Goal: Contribute content: Add original content to the website for others to see

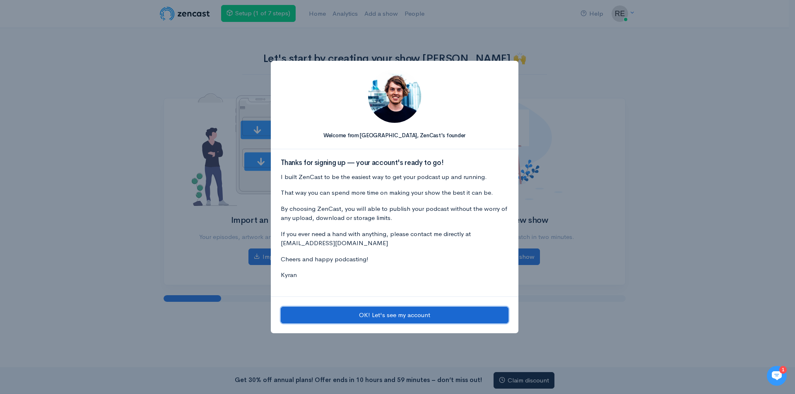
drag, startPoint x: 426, startPoint y: 316, endPoint x: 424, endPoint y: 312, distance: 4.5
click at [426, 316] on button "OK! Let's see my account" at bounding box center [395, 315] width 228 height 17
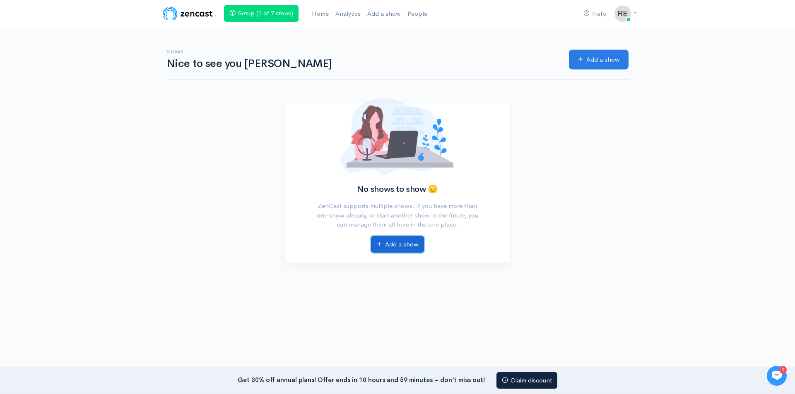
click at [386, 243] on link "Add a show" at bounding box center [397, 244] width 53 height 17
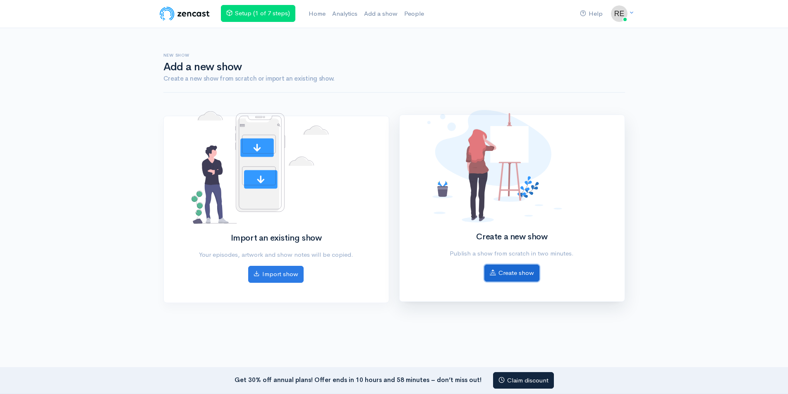
click at [492, 272] on icon at bounding box center [493, 272] width 6 height 6
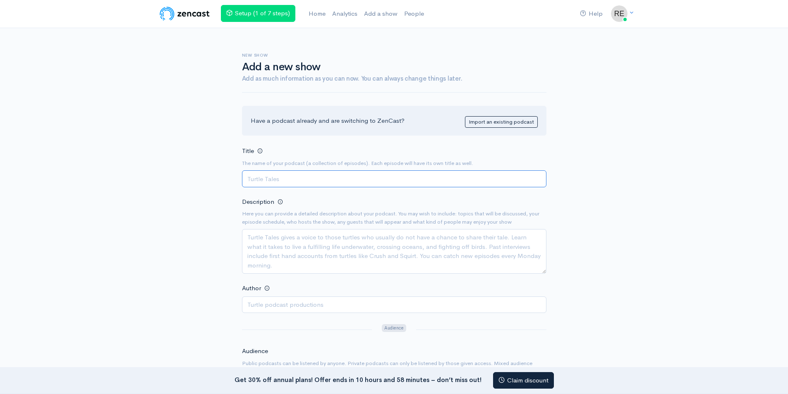
click at [295, 176] on input "Title" at bounding box center [394, 179] width 305 height 17
paste input "Understanding Investor Leads"
type input "Understanding Investor Leads"
click at [269, 248] on textarea "Description" at bounding box center [394, 251] width 305 height 45
paste textarea "In this Podcast, I take you inside one of the most exclusive corners of the fin…"
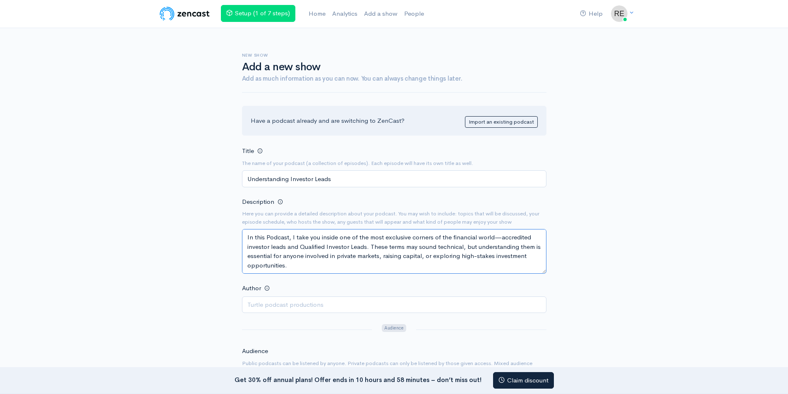
scroll to position [52, 0]
type textarea "In this Podcast, I take you inside one of the most exclusive corners of the fin…"
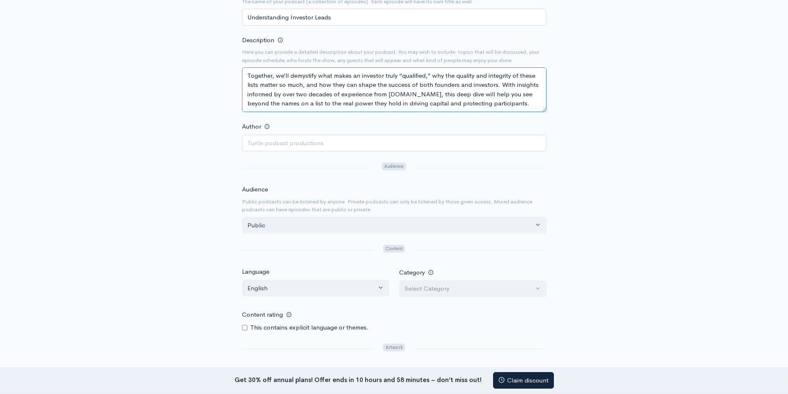
scroll to position [166, 0]
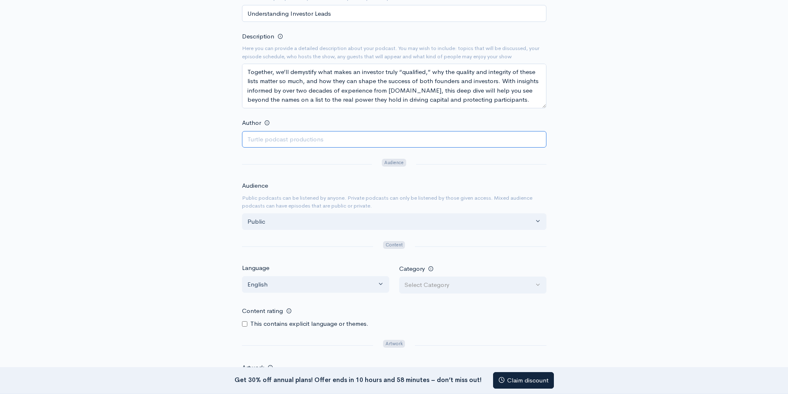
click at [283, 139] on input "Author" at bounding box center [394, 139] width 305 height 17
click at [296, 144] on input "Author" at bounding box center [394, 139] width 305 height 17
paste input "renita"
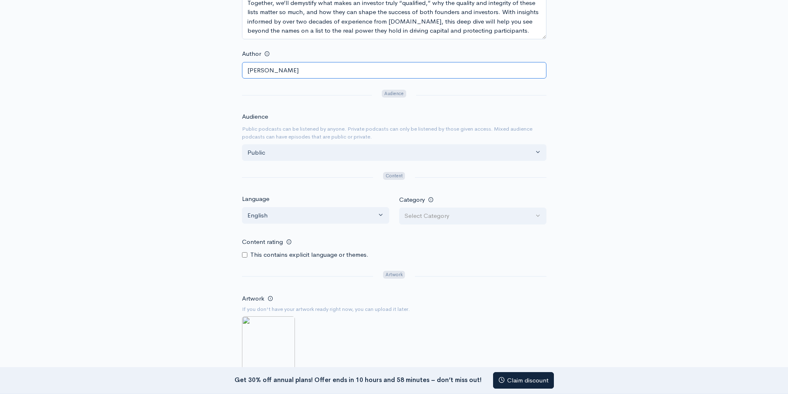
scroll to position [290, 0]
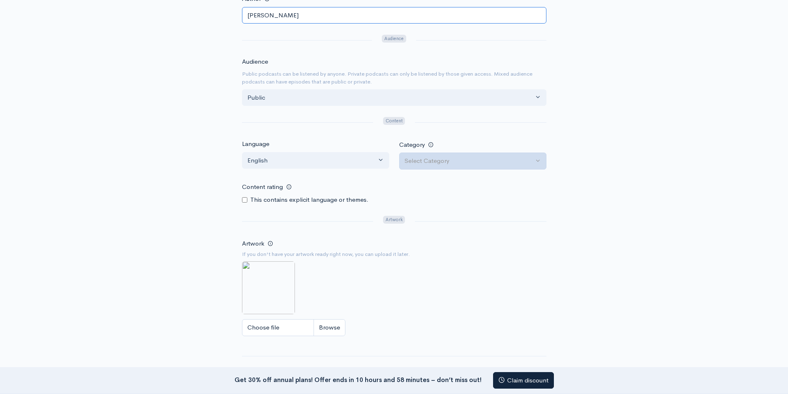
type input "renita"
click at [458, 162] on div "Select Category" at bounding box center [469, 161] width 129 height 10
click at [466, 334] on span "Business • Investing" at bounding box center [441, 332] width 56 height 10
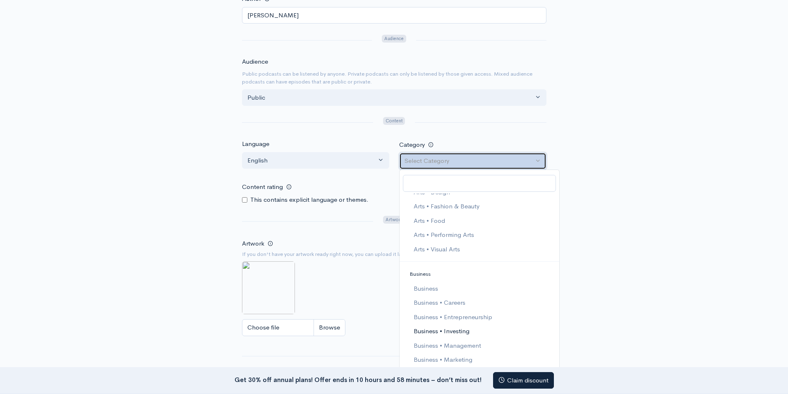
select select "Business > Investing"
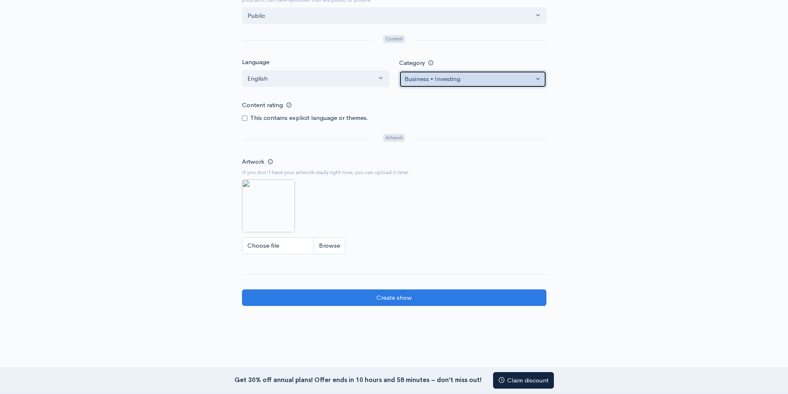
scroll to position [372, 0]
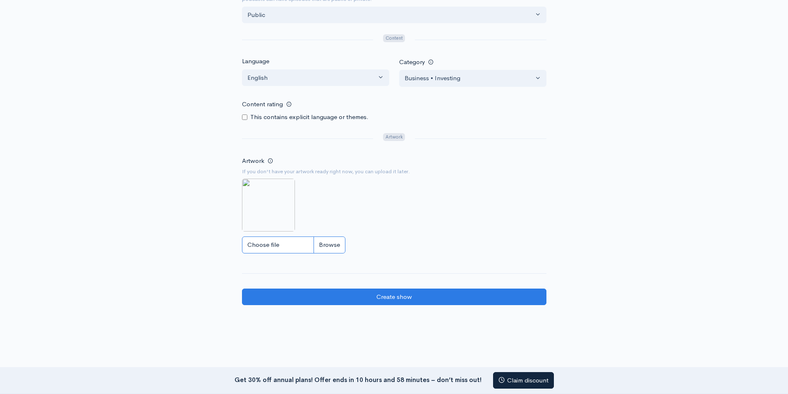
click at [282, 238] on input "Choose file" at bounding box center [293, 245] width 103 height 17
type input "C:\fakepath\Qualified Investor Leads (1).jpg"
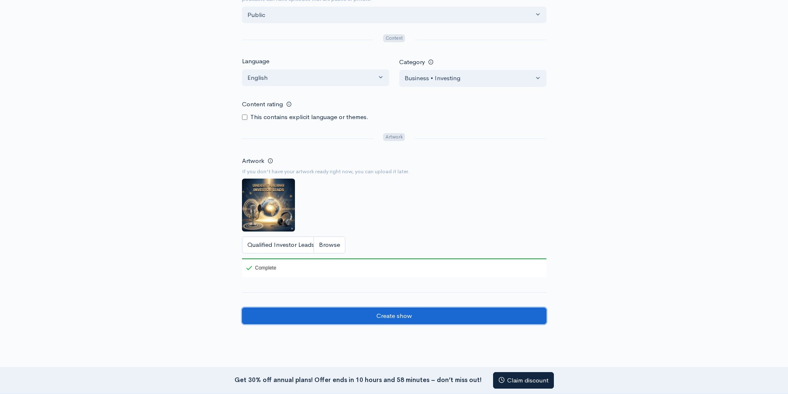
click at [378, 319] on input "Create show" at bounding box center [394, 316] width 305 height 17
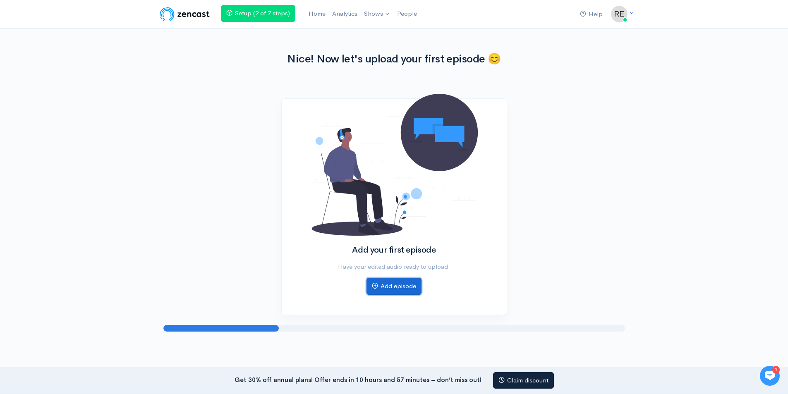
click at [402, 283] on link "Add episode" at bounding box center [394, 286] width 55 height 17
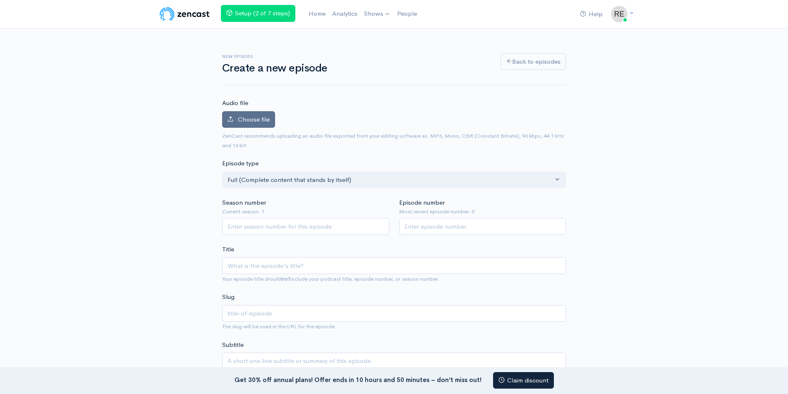
click at [248, 123] on span "Choose file" at bounding box center [254, 119] width 32 height 8
click at [0, 0] on input "Choose file" at bounding box center [0, 0] width 0 height 0
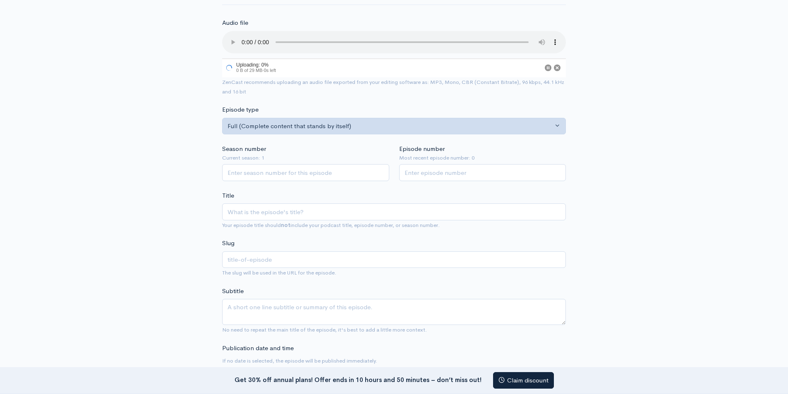
scroll to position [83, 0]
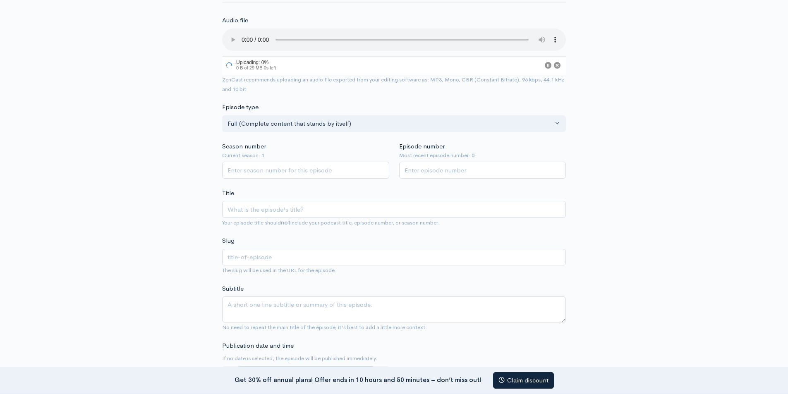
click at [294, 161] on div "Season number Current season: 1" at bounding box center [305, 160] width 177 height 37
click at [288, 171] on input "Season number" at bounding box center [305, 170] width 167 height 17
type input "1"
click at [415, 177] on input "Episode number" at bounding box center [482, 171] width 167 height 17
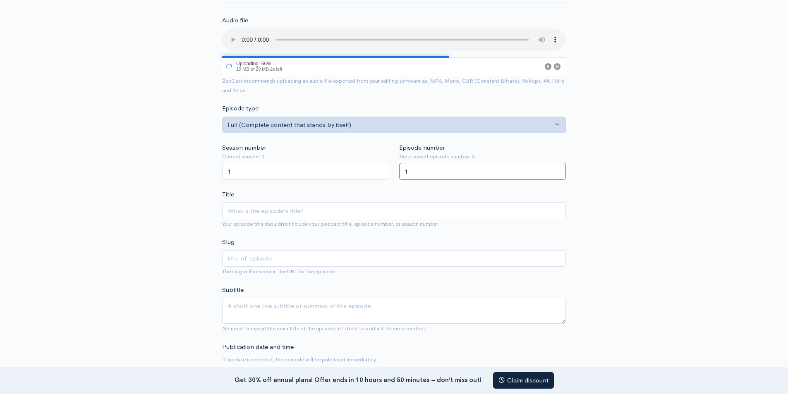
type input "1"
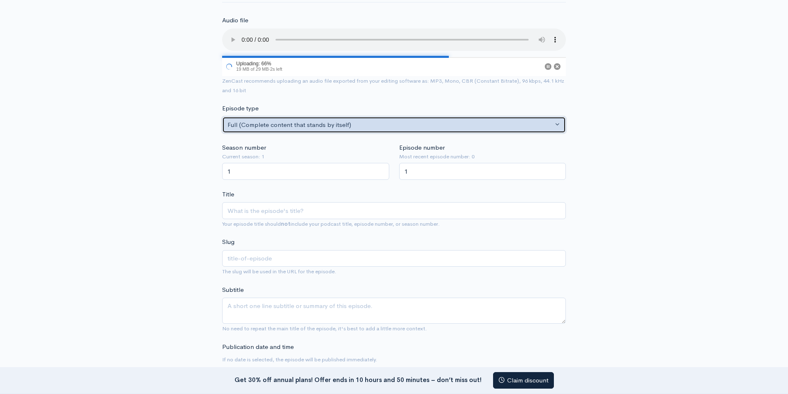
click at [291, 130] on button "Full (Complete content that stands by itself)" at bounding box center [394, 125] width 344 height 17
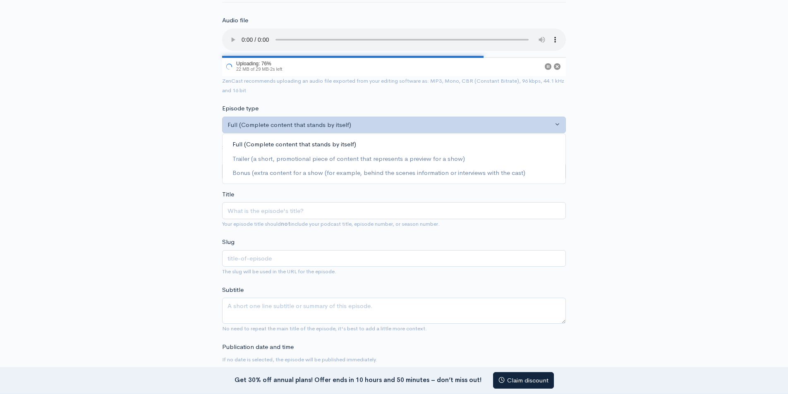
click at [174, 126] on div "New episode Create a new episode Back to episodes Audio file 76 Uploading: 76% …" at bounding box center [395, 395] width 472 height 899
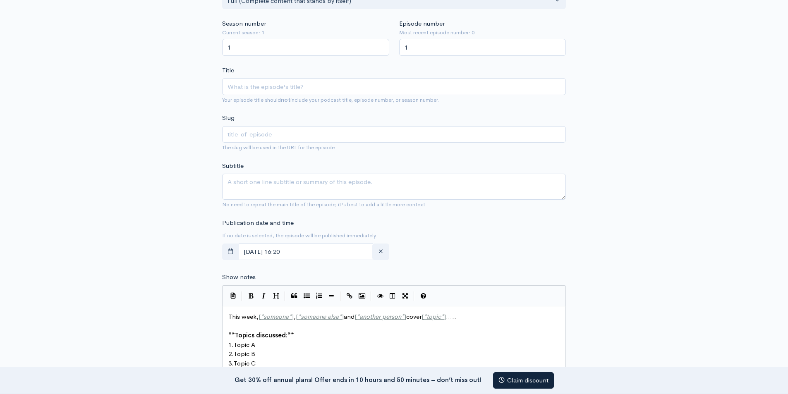
click at [271, 99] on small "Your episode title should not include your podcast title, episode number, or se…" at bounding box center [331, 99] width 218 height 7
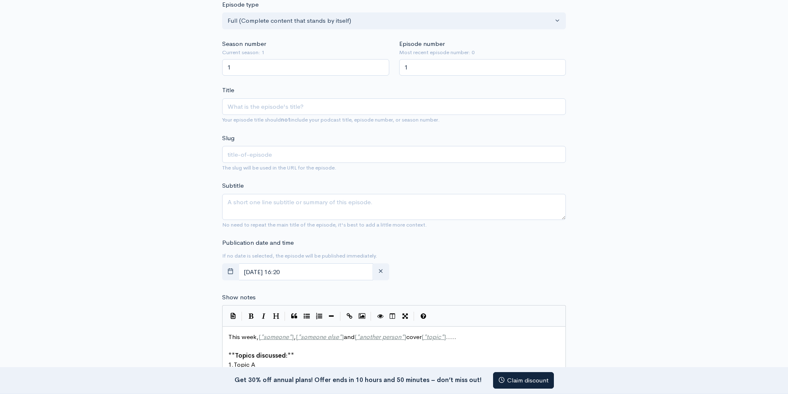
scroll to position [226, 0]
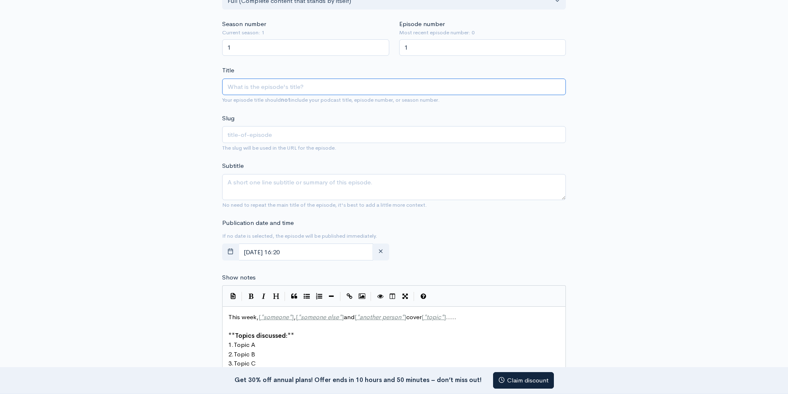
click at [253, 91] on input "Title" at bounding box center [394, 87] width 344 height 17
paste input "The Power of Qualified Investor Leads"
type input "The Power of Qualified Investor Leads"
type input "the-power-of-qualified-investor-leads"
type input "The Power of Qualified Investor Leads"
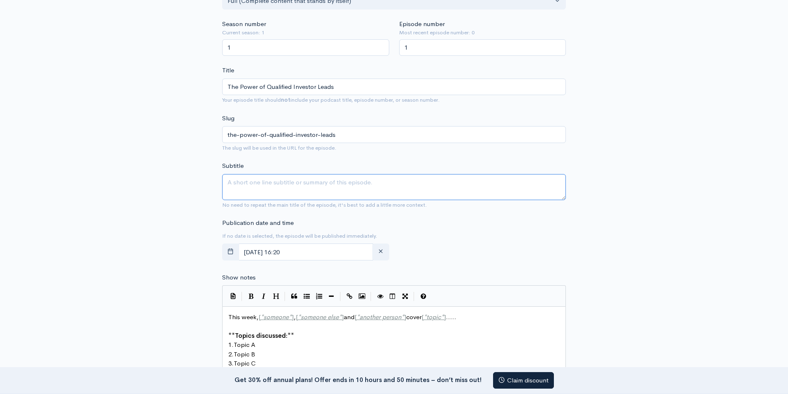
click at [284, 183] on textarea "Subtitle" at bounding box center [394, 187] width 344 height 26
click at [261, 185] on textarea "Subtitle" at bounding box center [394, 187] width 344 height 26
paste textarea "Welcome to the Deep Dive. We're here to peel back the layers on complex topics,…"
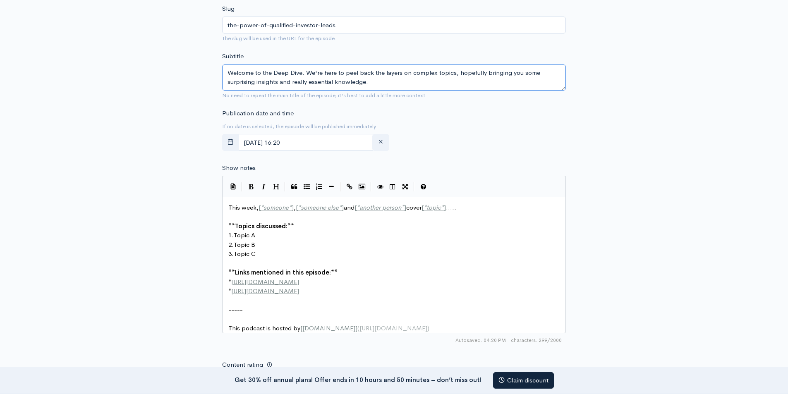
scroll to position [350, 0]
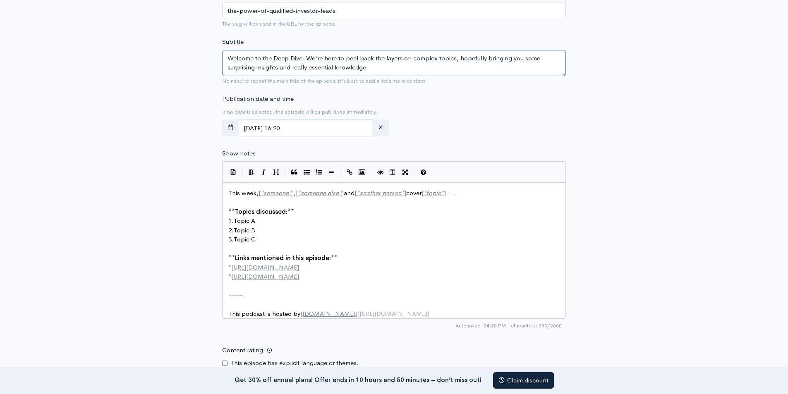
type textarea "Welcome to the Deep Dive. We're here to peel back the layers on complex topics,…"
click at [282, 240] on pre "3. Topic C" at bounding box center [397, 240] width 341 height 10
type textarea "This week, [*someone*], [*someone else*] and [*another person*] cover [*topic*]…"
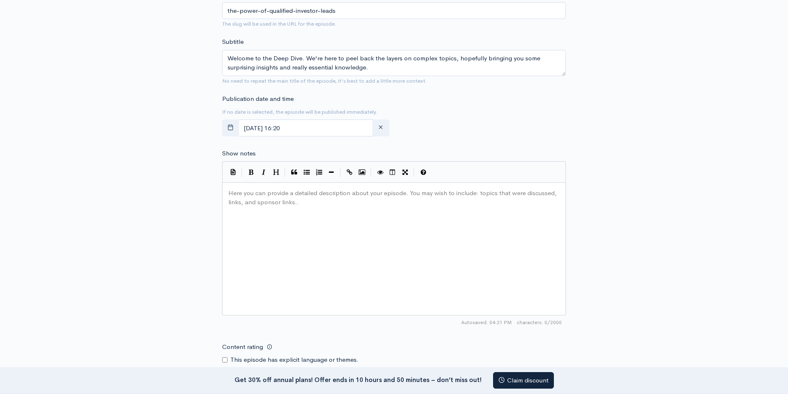
click at [260, 213] on div "Here you can provide a detailed description about your episode. You may wish to…" at bounding box center [405, 259] width 356 height 145
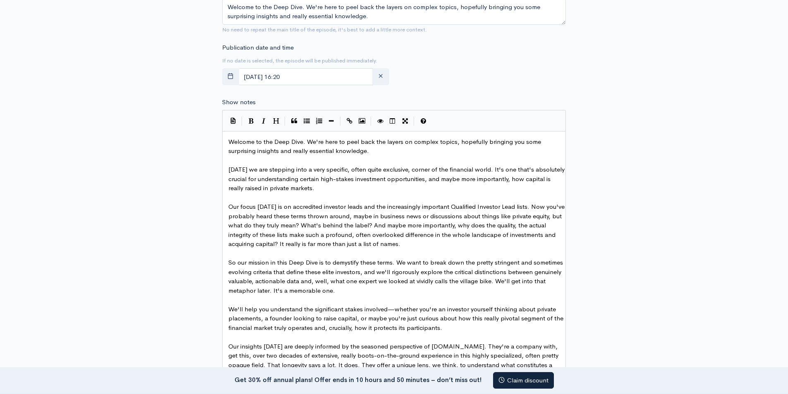
scroll to position [0, 0]
click at [312, 159] on pre "​" at bounding box center [397, 161] width 341 height 10
type textarea "Qualified Investor Lead"
drag, startPoint x: 450, startPoint y: 207, endPoint x: 511, endPoint y: 206, distance: 60.9
click at [352, 118] on icon "Create Link" at bounding box center [350, 121] width 6 height 6
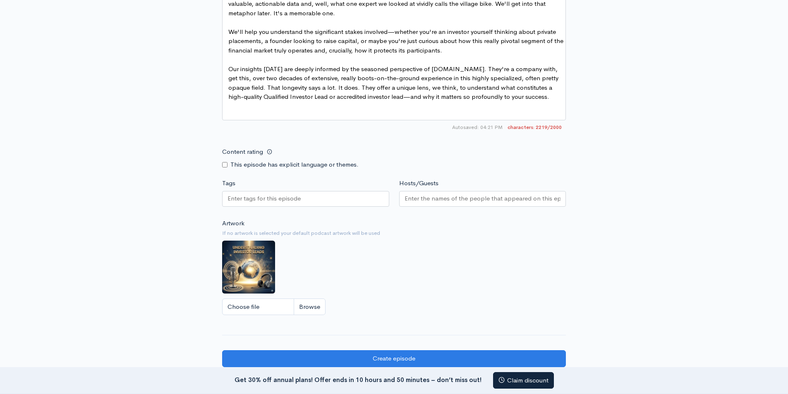
scroll to position [691, 0]
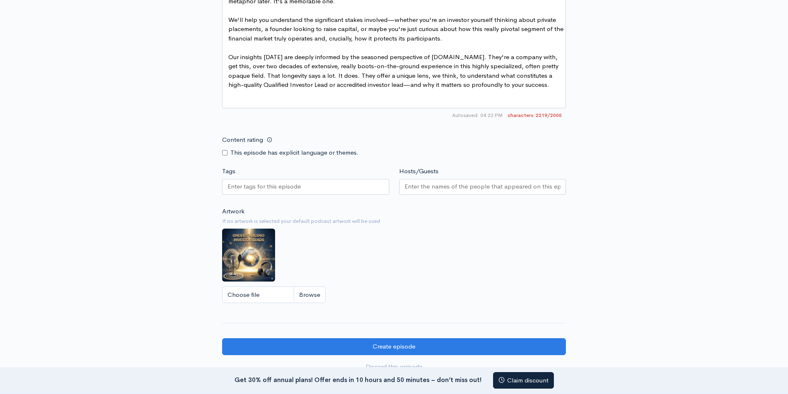
click at [240, 187] on div at bounding box center [305, 187] width 167 height 16
type input "business"
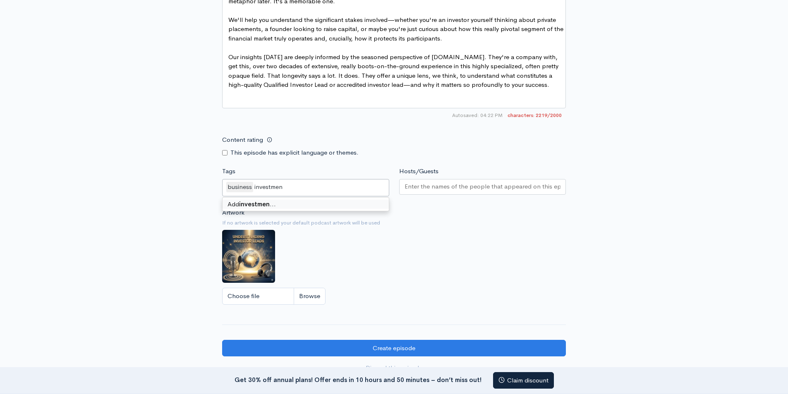
type input "investment"
type input "realestate"
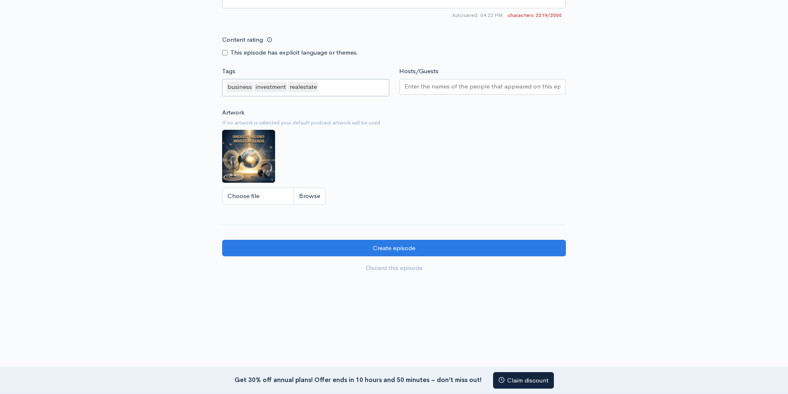
scroll to position [797, 0]
click at [272, 198] on input "Choose file" at bounding box center [273, 196] width 103 height 17
type input "C:\fakepath\The Power of Qualified Investor Leads.jpg"
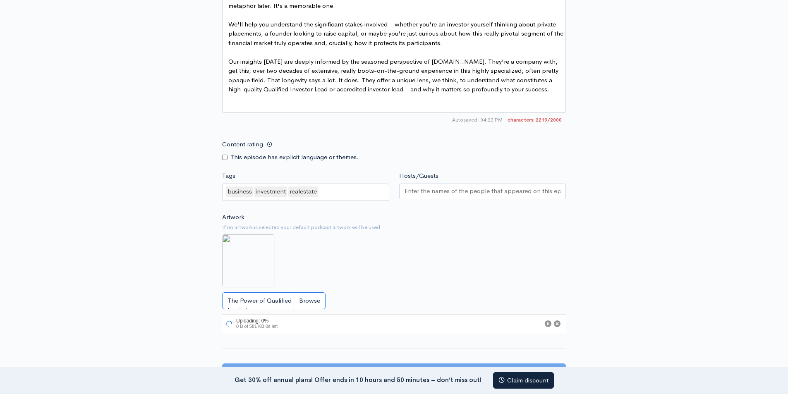
scroll to position [632, 0]
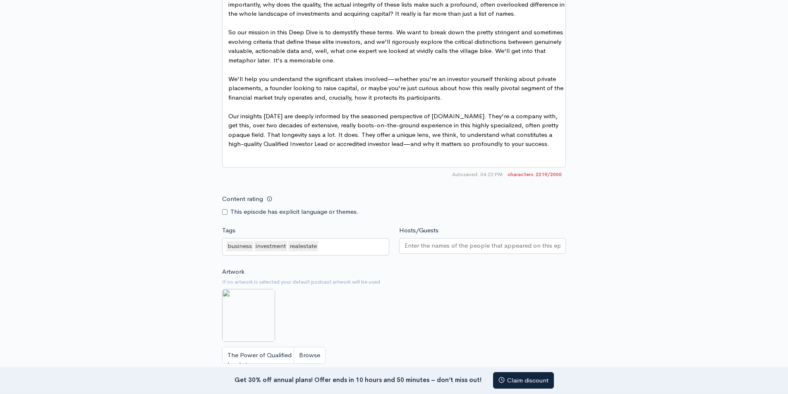
click at [432, 251] on input "Hosts/Guests" at bounding box center [483, 246] width 156 height 10
click at [440, 254] on div at bounding box center [482, 246] width 167 height 16
paste input "renita"
type input "renita"
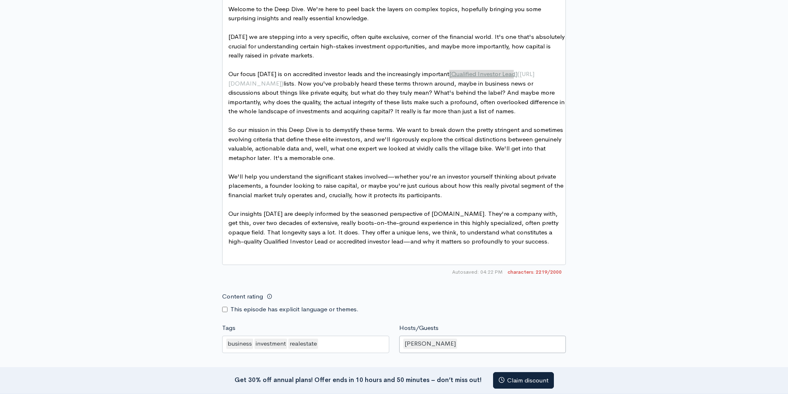
scroll to position [507, 0]
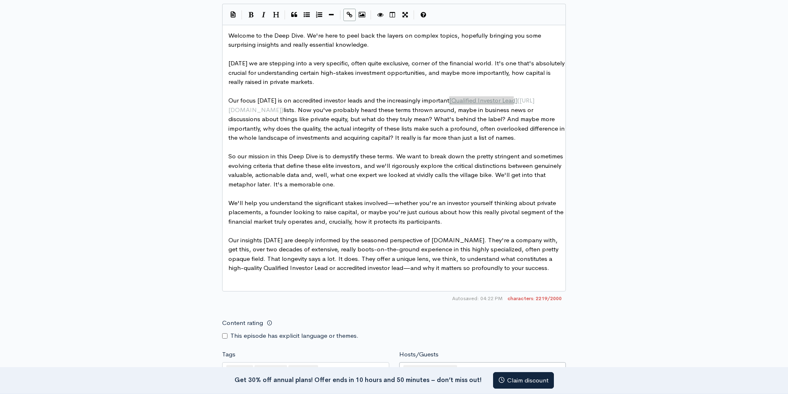
click at [362, 221] on span "We'll help you understand the significant stakes involved—whether you're an inv…" at bounding box center [396, 212] width 337 height 26
type textarea "We'll help you understand the significant stakes involved—whether you're an inv…"
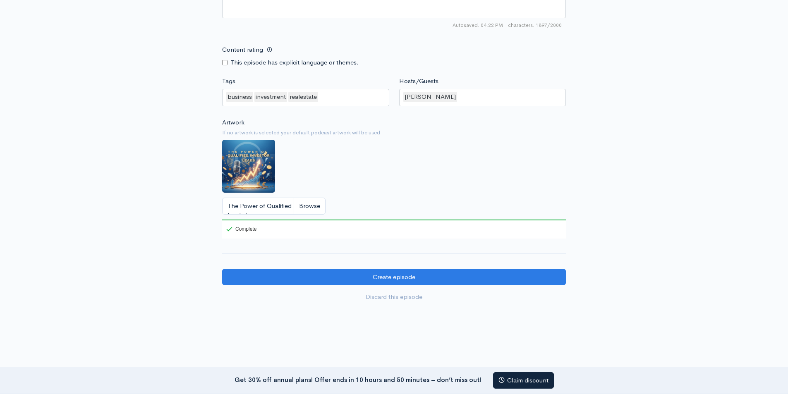
scroll to position [779, 0]
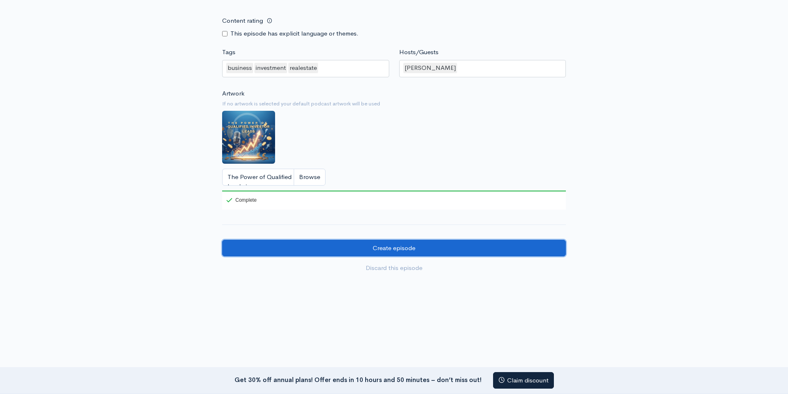
click at [394, 248] on input "Create episode" at bounding box center [394, 248] width 344 height 17
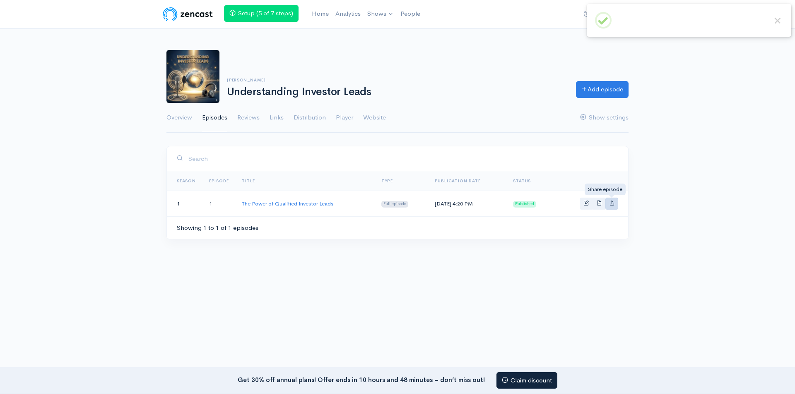
click at [612, 204] on icon "Basic example" at bounding box center [611, 202] width 5 height 5
type input "https://understanding-investor-leads.zencast.website/episodes/the-power-of-qual…"
type input "https://media.zencast.fm/understanding-investor-leads/a2102d5d-c8bc-4a87-889f-3…"
type input "<iframe src='https://share.zencast.fm/embed/episode/a2102d5d-c8bc-4a87-889f-37c…"
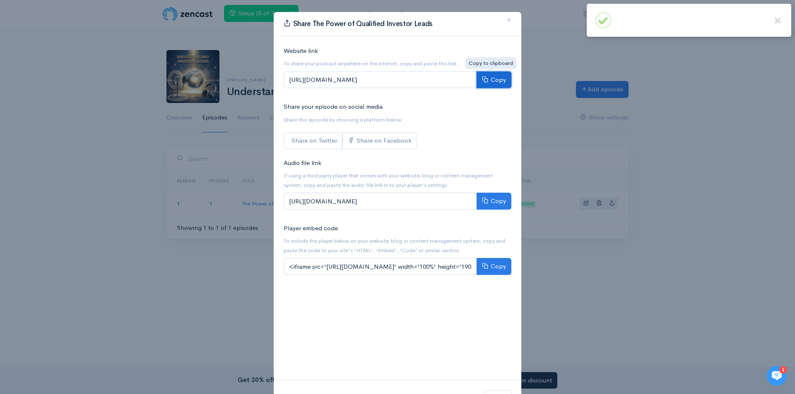
click at [485, 79] on icon at bounding box center [485, 79] width 6 height 6
